Goal: Transaction & Acquisition: Download file/media

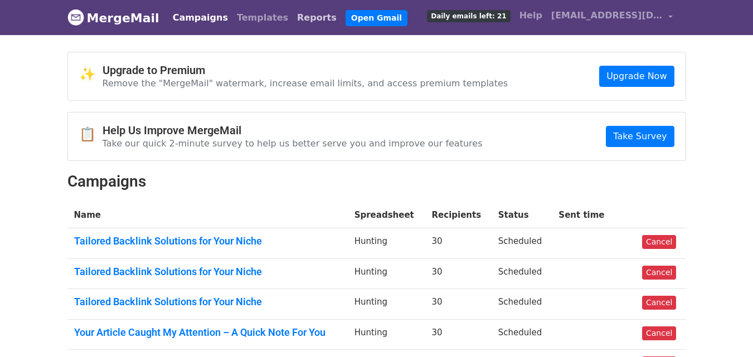
click at [293, 16] on link "Reports" at bounding box center [317, 18] width 49 height 22
click at [293, 17] on link "Reports" at bounding box center [317, 18] width 49 height 22
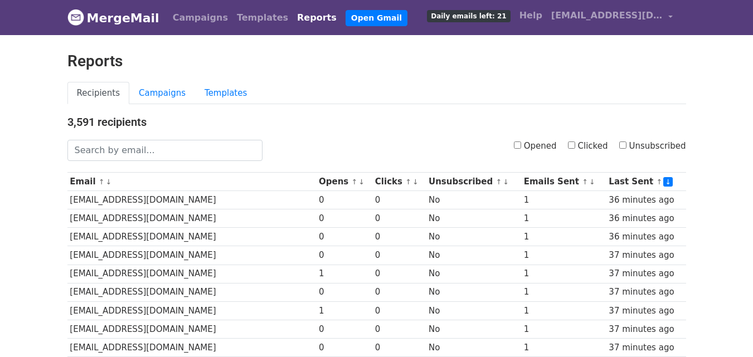
click at [575, 143] on input "Clicked" at bounding box center [571, 145] width 7 height 7
checkbox input "true"
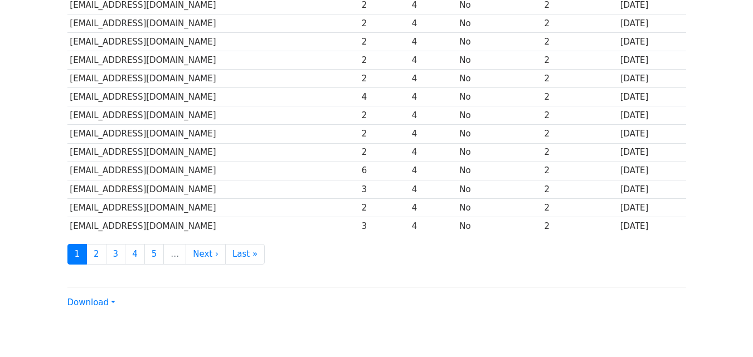
scroll to position [536, 0]
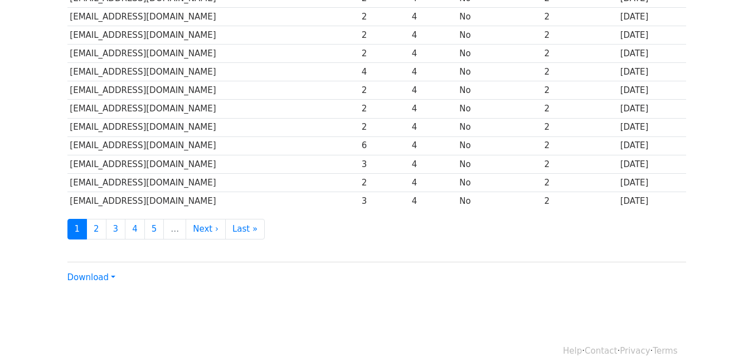
drag, startPoint x: 761, startPoint y: 93, endPoint x: 753, endPoint y: 287, distance: 194.7
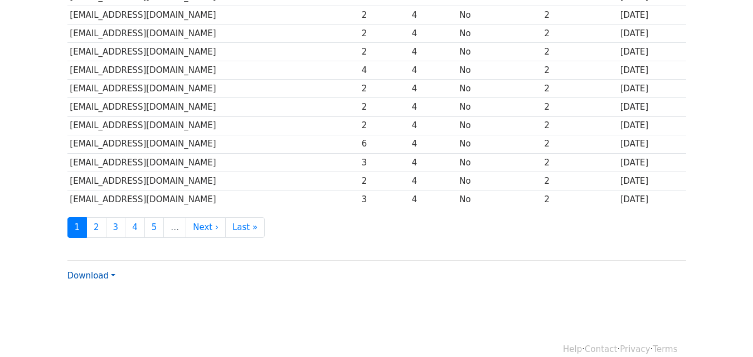
click at [111, 277] on link "Download" at bounding box center [91, 276] width 48 height 10
click at [102, 298] on link "CSV" at bounding box center [112, 297] width 88 height 18
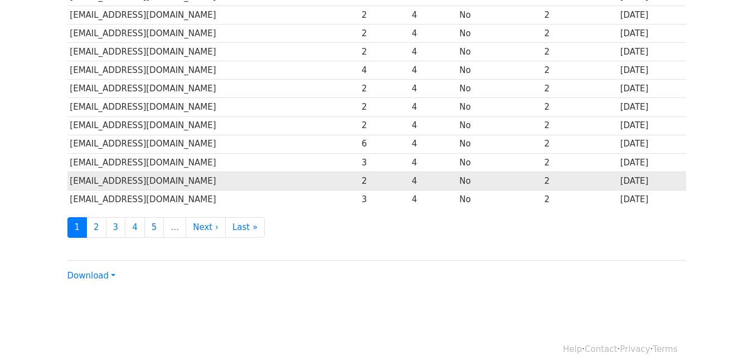
scroll to position [0, 0]
